Goal: Information Seeking & Learning: Learn about a topic

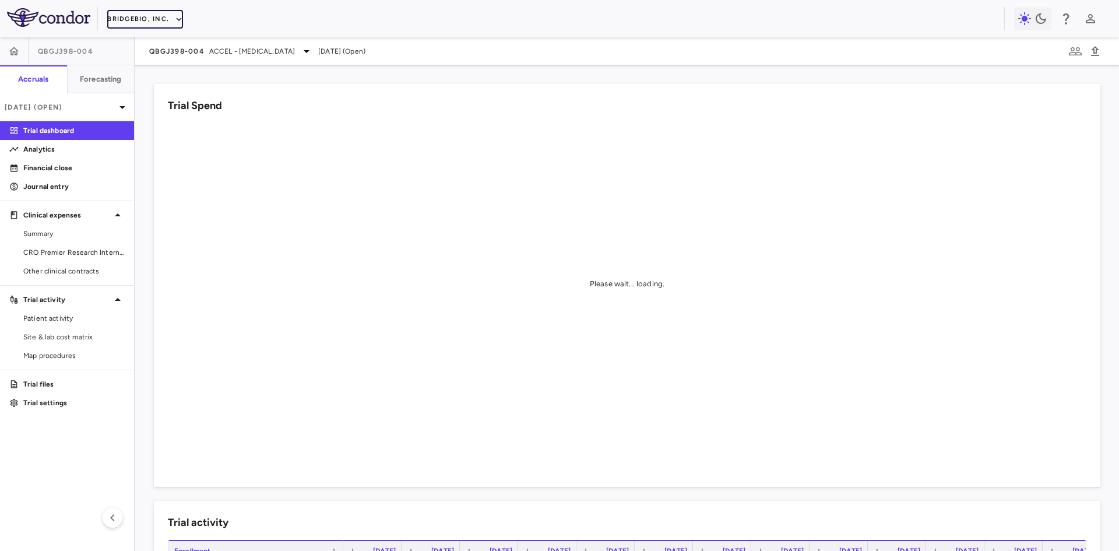
click at [159, 17] on button "BridgeBio, Inc." at bounding box center [145, 19] width 76 height 19
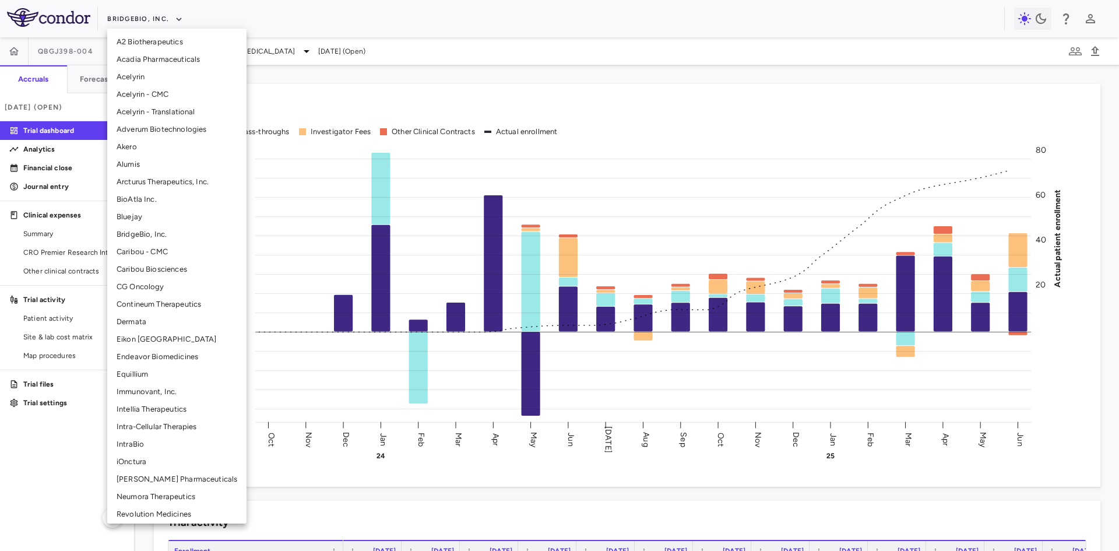
click at [133, 164] on li "Alumis" at bounding box center [176, 164] width 139 height 17
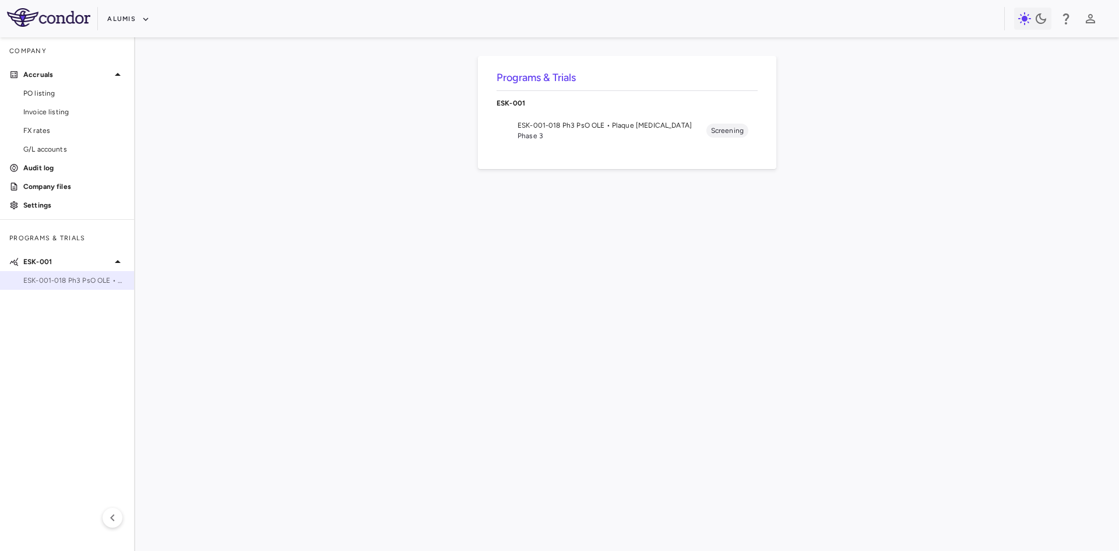
click at [86, 277] on span "ESK-001-018 Ph3 PsO OLE • Plaque [MEDICAL_DATA]" at bounding box center [73, 280] width 101 height 10
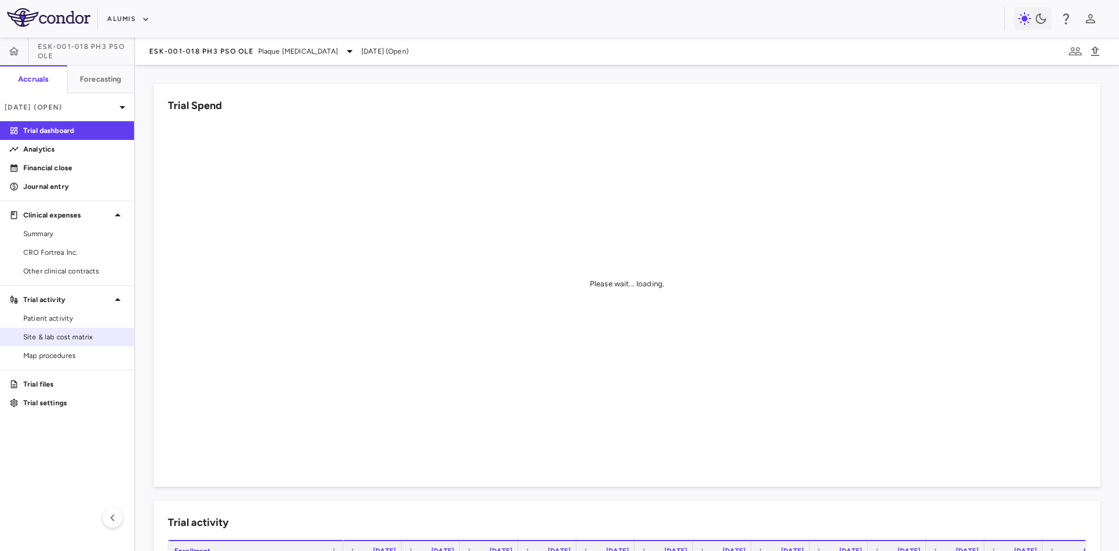
click at [89, 337] on span "Site & lab cost matrix" at bounding box center [73, 337] width 101 height 10
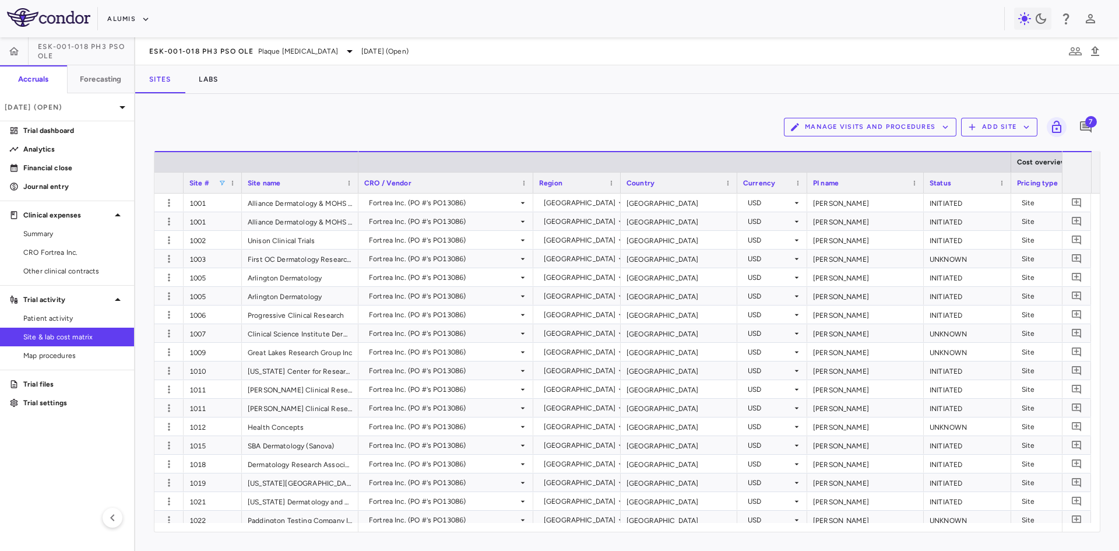
click at [220, 180] on span at bounding box center [222, 182] width 7 height 7
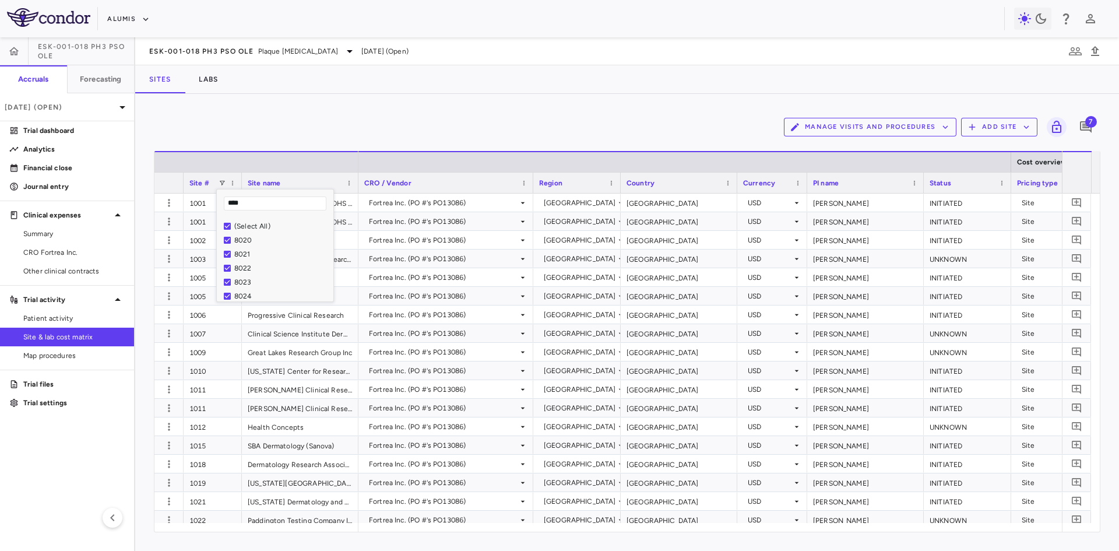
type input "****"
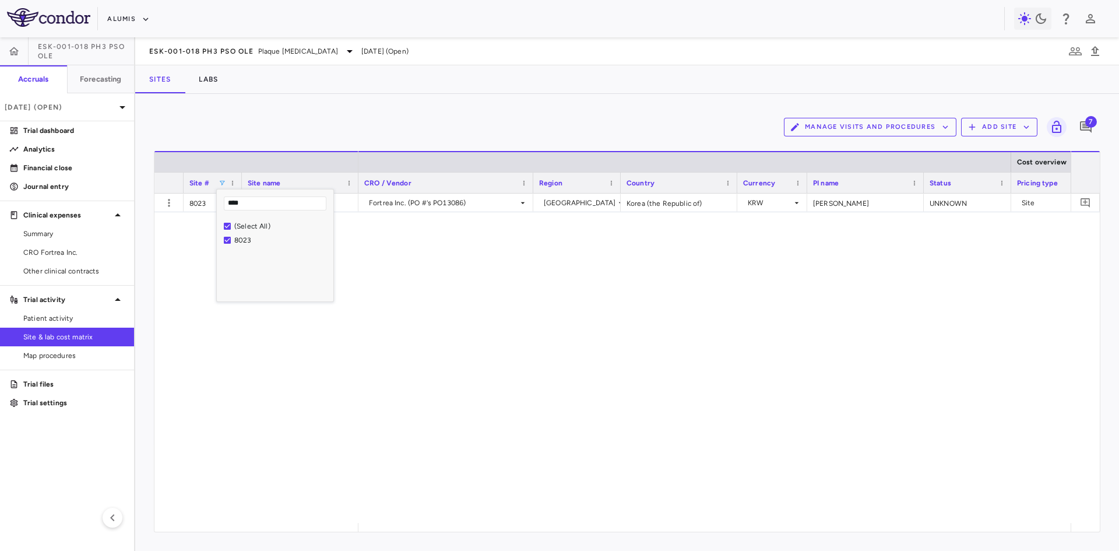
click at [564, 424] on div "Fortrea Inc. (PO #'s PO13086) [GEOGRAPHIC_DATA] (the Republic of) KRW [PERSON_N…" at bounding box center [714, 357] width 712 height 329
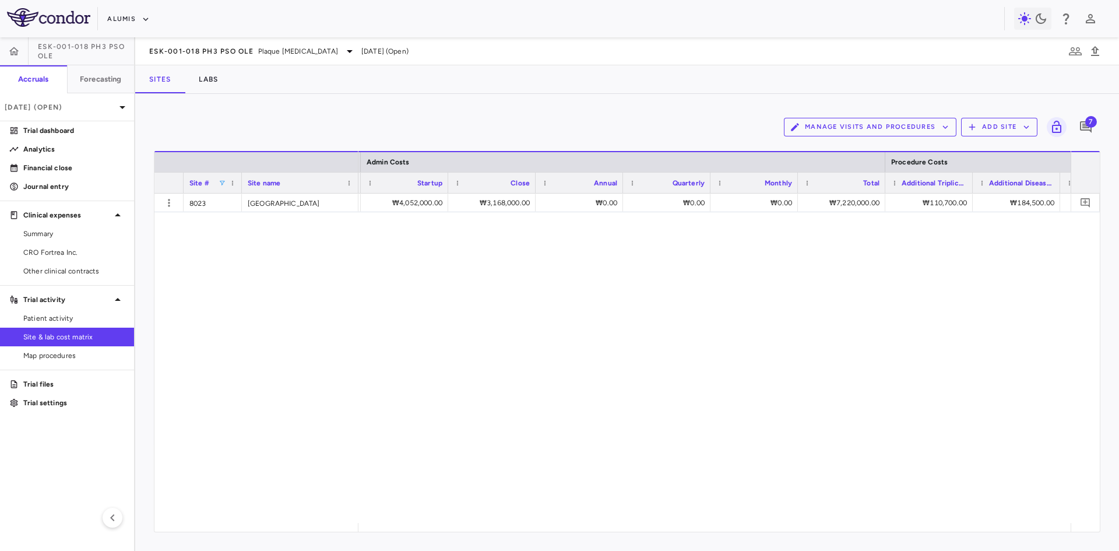
click at [467, 353] on div "₩1,366,560.00 ₩34,457,775.00 ₩4,052,000.00 ₩3,168,000.00 ₩0.00 ₩0.00 ₩0.00 ₩7,2…" at bounding box center [714, 357] width 712 height 329
click at [1083, 121] on icon "Add comment" at bounding box center [1086, 127] width 12 height 12
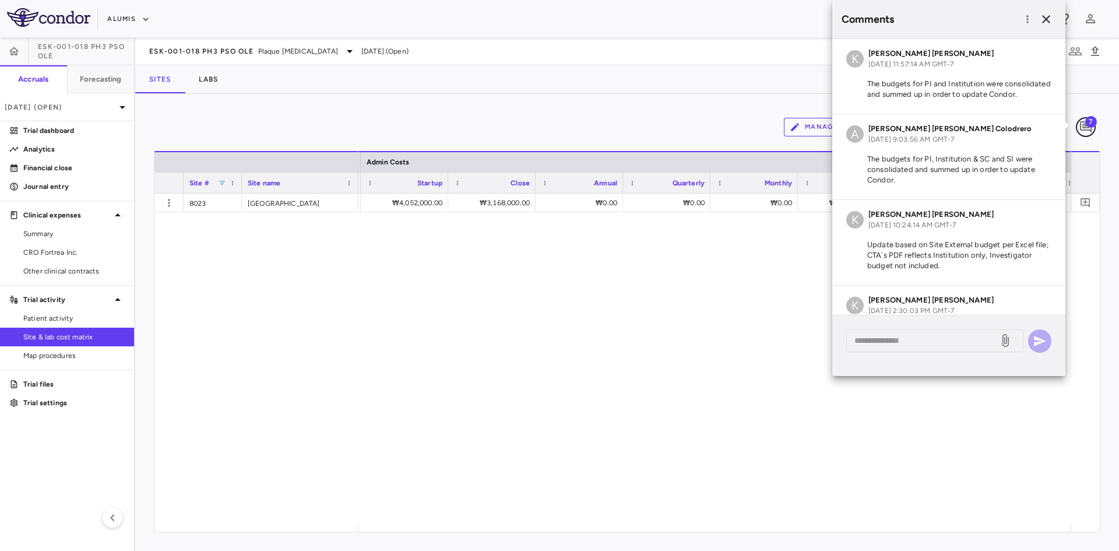
scroll to position [313, 0]
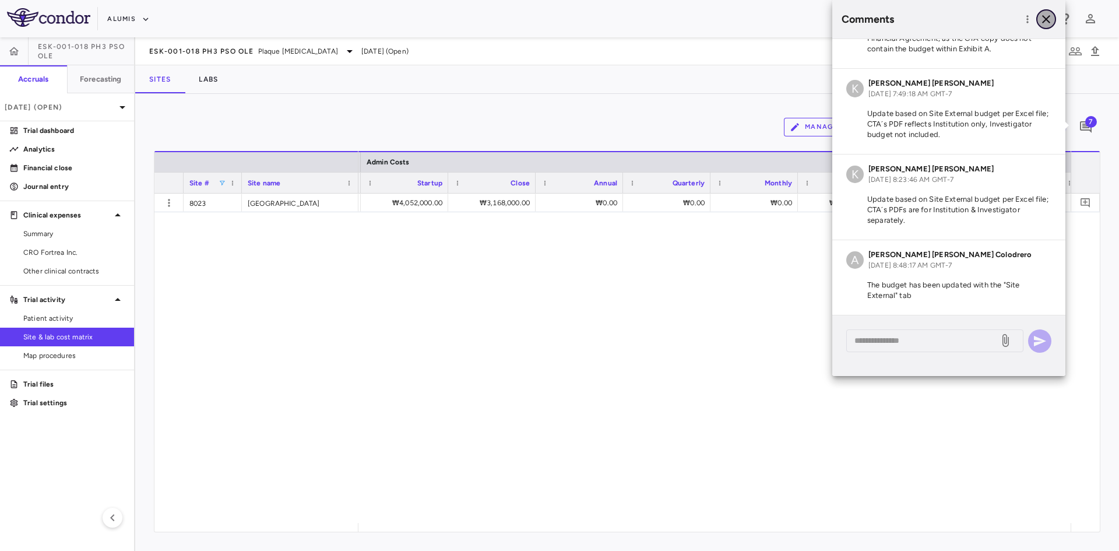
click at [1050, 16] on icon "button" at bounding box center [1046, 19] width 8 height 8
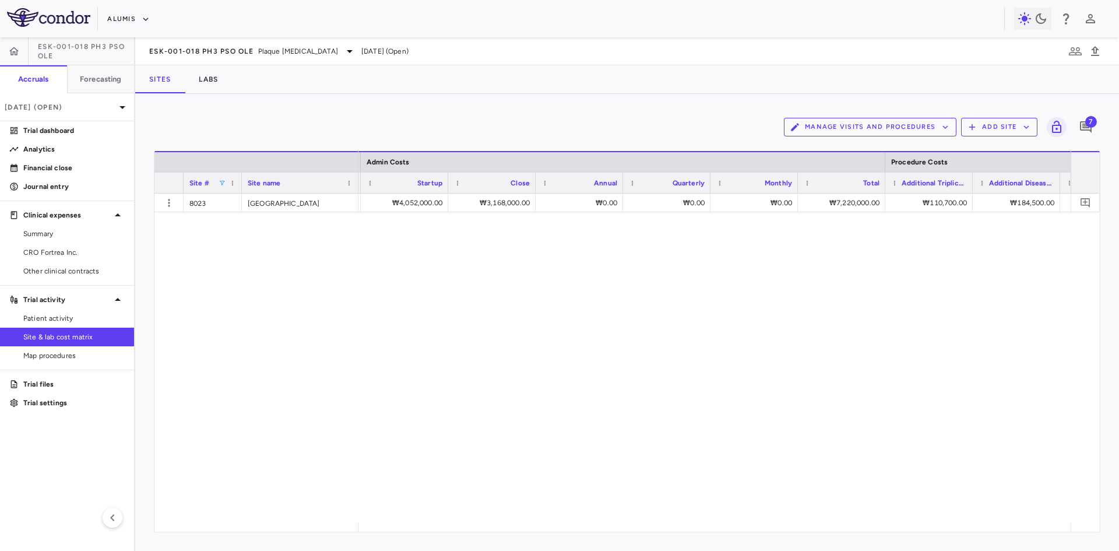
click at [223, 181] on span at bounding box center [222, 182] width 7 height 7
drag, startPoint x: 256, startPoint y: 205, endPoint x: 191, endPoint y: 202, distance: 64.7
click at [191, 202] on div "Drag here to set row groups Drag here to set column labels Site # Site name Adm…" at bounding box center [627, 341] width 946 height 381
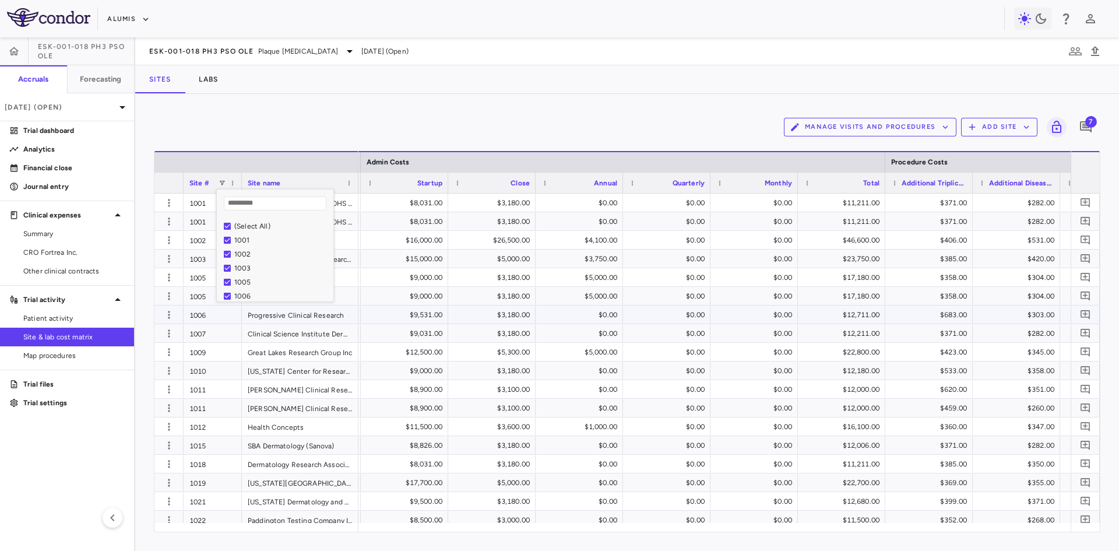
click at [557, 389] on div "$0.00" at bounding box center [581, 389] width 71 height 19
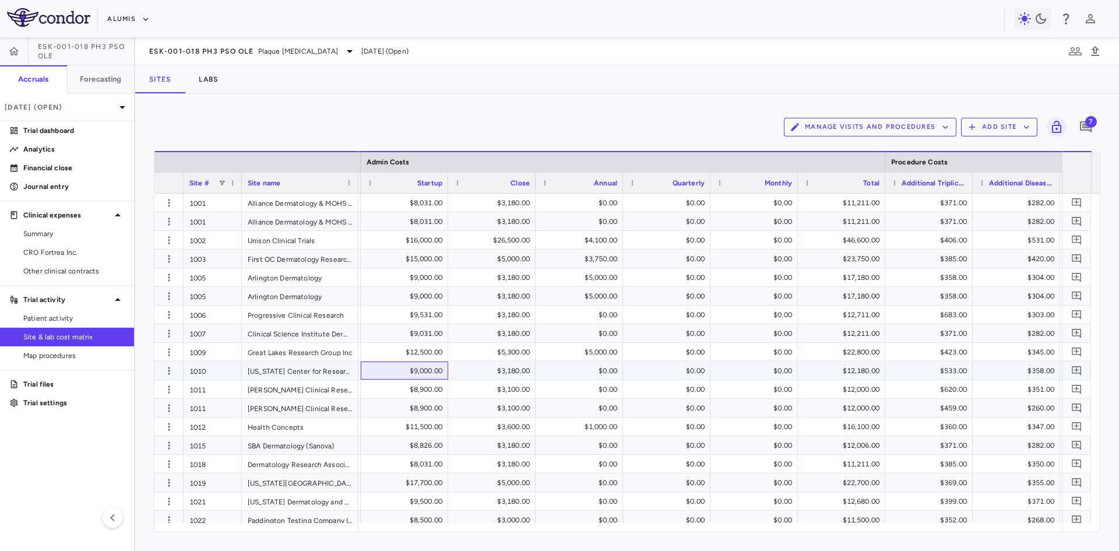
click at [418, 368] on div "$9,000.00" at bounding box center [406, 370] width 71 height 19
click at [289, 358] on div "Great Lakes Research Group Inc" at bounding box center [300, 352] width 117 height 18
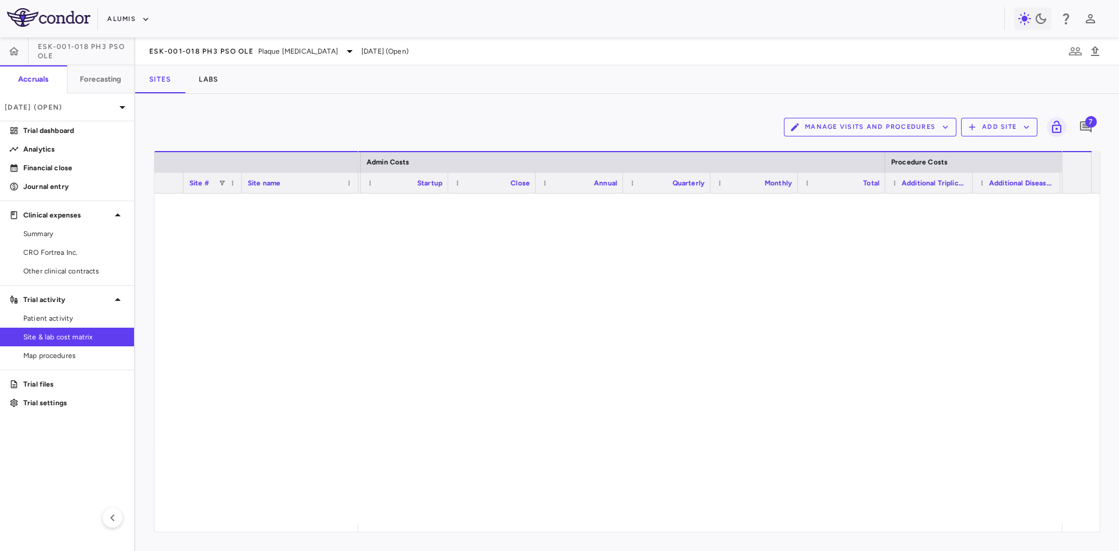
scroll to position [0, 0]
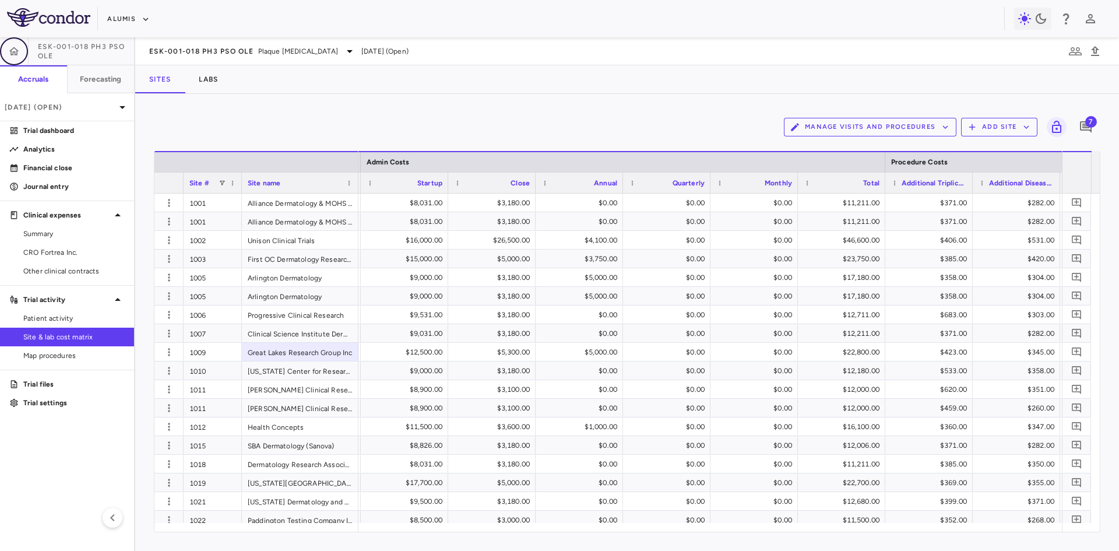
click at [17, 48] on icon "button" at bounding box center [14, 51] width 12 height 12
